Goal: Task Accomplishment & Management: Use online tool/utility

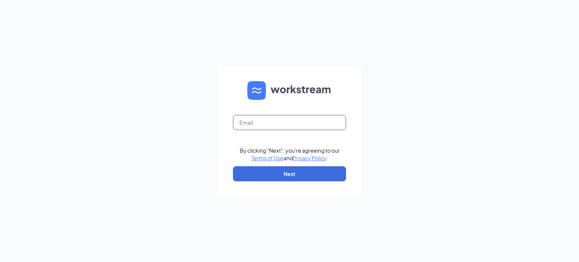
click at [252, 123] on input "text" at bounding box center [289, 122] width 113 height 15
type input "adminasstnv@redheadsupports.com"
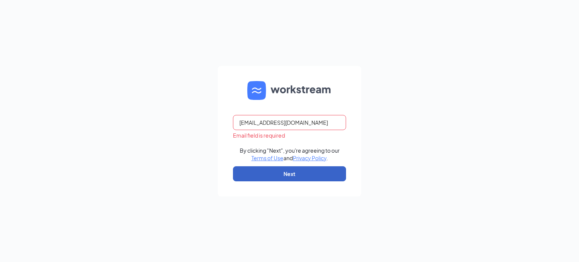
click at [298, 174] on button "Next" at bounding box center [289, 173] width 113 height 15
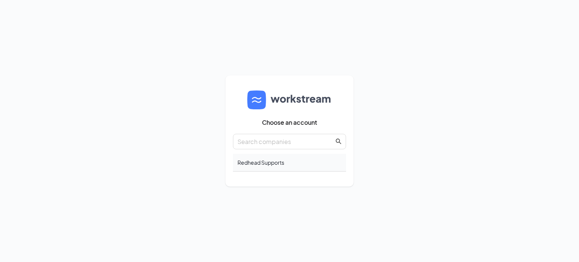
click at [272, 162] on div "Redhead Supports" at bounding box center [289, 163] width 113 height 18
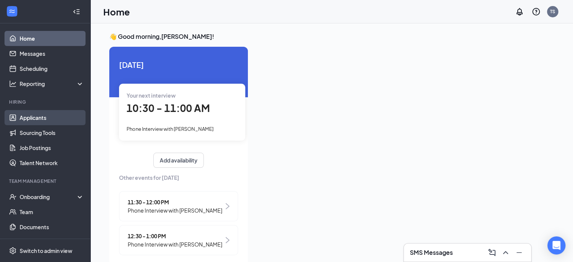
click at [40, 121] on link "Applicants" at bounding box center [52, 117] width 64 height 15
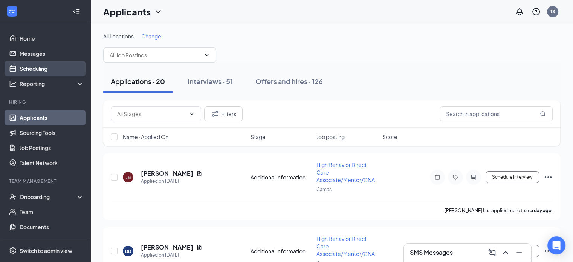
click at [55, 75] on link "Scheduling" at bounding box center [52, 68] width 64 height 15
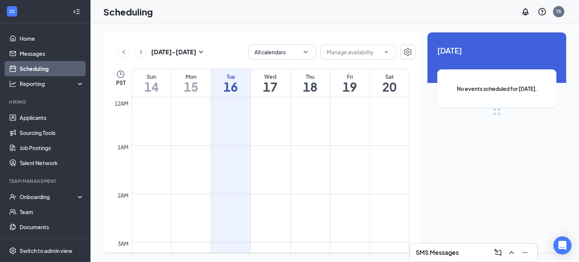
scroll to position [370, 0]
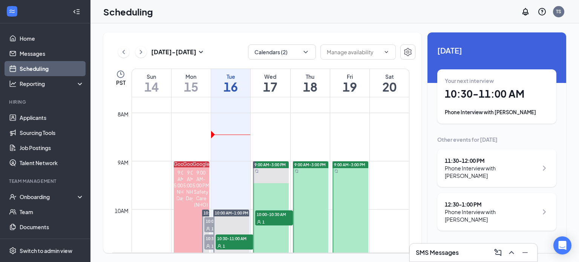
click at [394, 9] on div "Scheduling TS" at bounding box center [334, 11] width 488 height 23
click at [455, 251] on h3 "SMS Messages" at bounding box center [436, 252] width 43 height 8
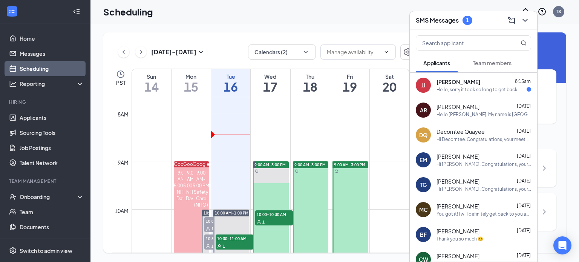
click at [470, 90] on div "Hello, sorry it took so long to get back. I had to finalize my vacation. So I w…" at bounding box center [481, 89] width 90 height 6
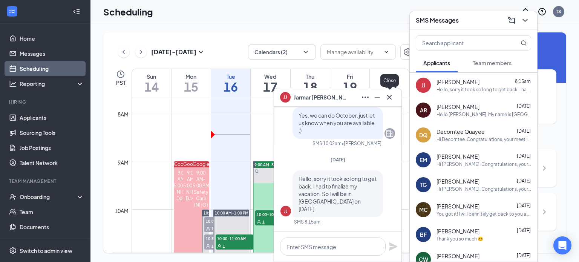
click at [394, 95] on button at bounding box center [389, 97] width 12 height 12
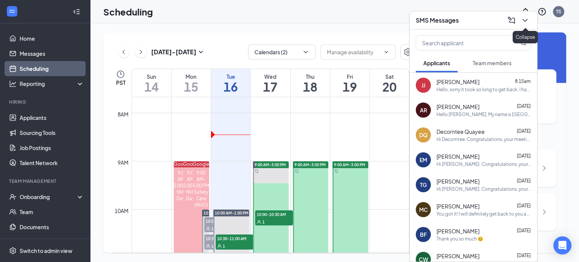
click at [523, 18] on icon "ChevronDown" at bounding box center [524, 20] width 9 height 9
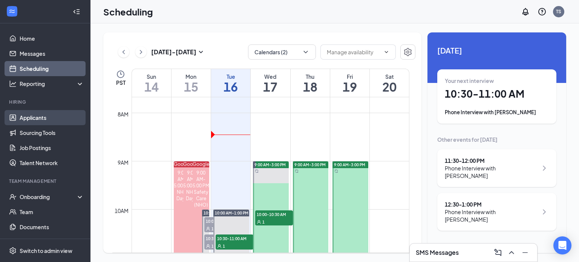
click at [59, 118] on link "Applicants" at bounding box center [52, 117] width 64 height 15
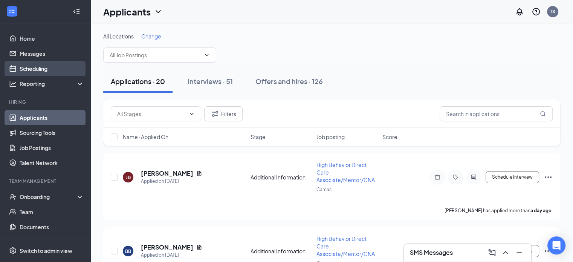
click at [42, 69] on link "Scheduling" at bounding box center [52, 68] width 64 height 15
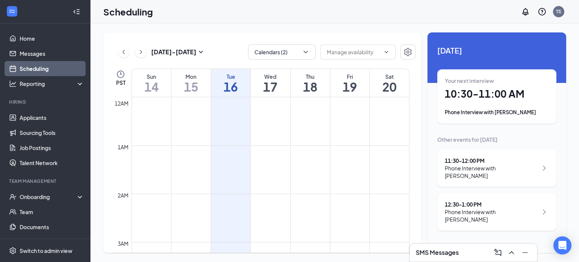
scroll to position [370, 0]
